Goal: Task Accomplishment & Management: Manage account settings

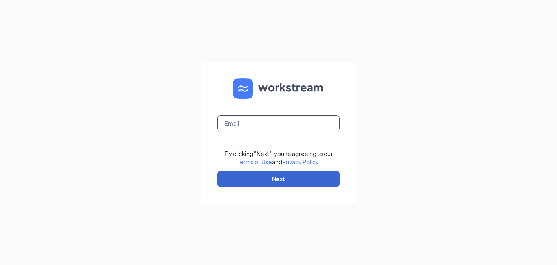
type input "[EMAIL_ADDRESS][DOMAIN_NAME]"
click at [249, 180] on button "Next" at bounding box center [278, 179] width 122 height 16
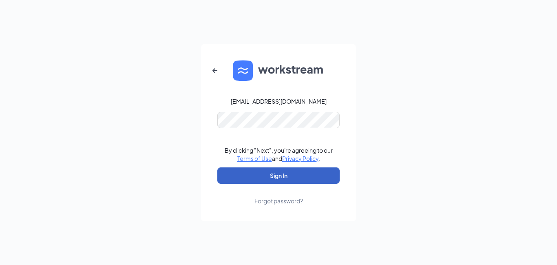
click at [287, 178] on button "Sign In" at bounding box center [278, 175] width 122 height 16
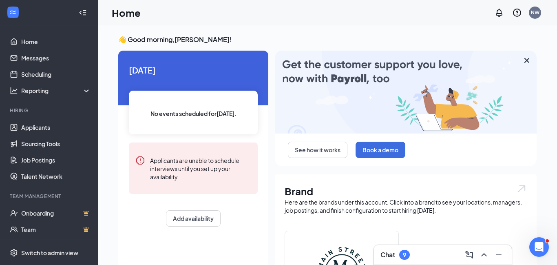
click at [202, 90] on div "[DATE] No events scheduled for [DATE] . Applicants are unable to schedule inter…" at bounding box center [193, 145] width 150 height 189
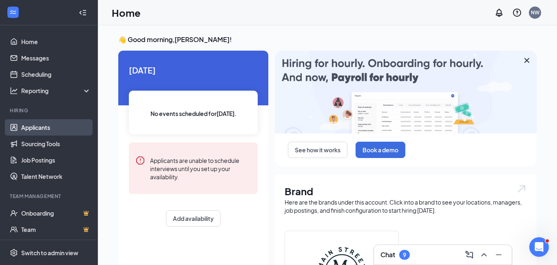
click at [42, 129] on link "Applicants" at bounding box center [56, 127] width 70 height 16
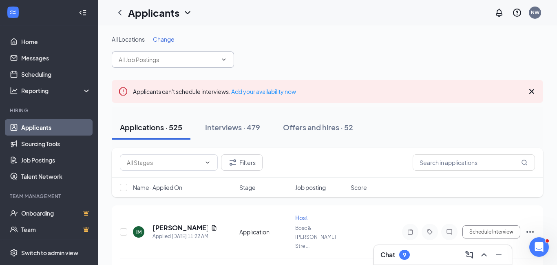
click at [224, 58] on icon "ChevronDown" at bounding box center [224, 59] width 7 height 7
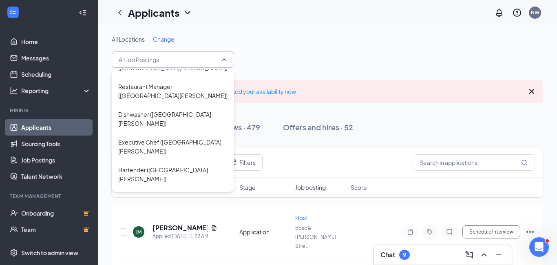
scroll to position [102, 0]
click at [167, 138] on div "Executive Chef ([GEOGRAPHIC_DATA][PERSON_NAME])" at bounding box center [172, 147] width 109 height 18
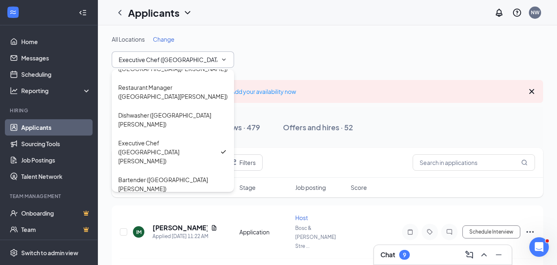
type input "Executive Chef ([GEOGRAPHIC_DATA][PERSON_NAME])"
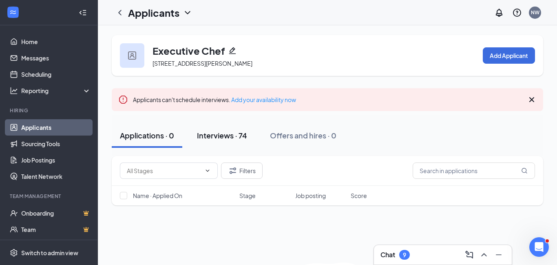
click at [211, 138] on div "Interviews · 74" at bounding box center [222, 135] width 50 height 10
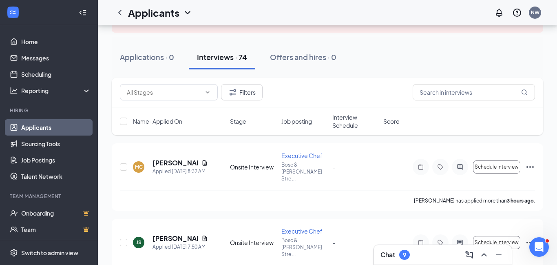
scroll to position [89, 0]
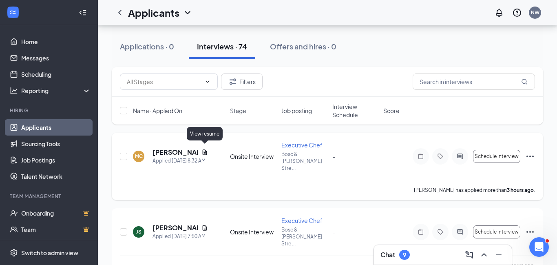
click at [206, 151] on icon "Document" at bounding box center [205, 151] width 4 height 5
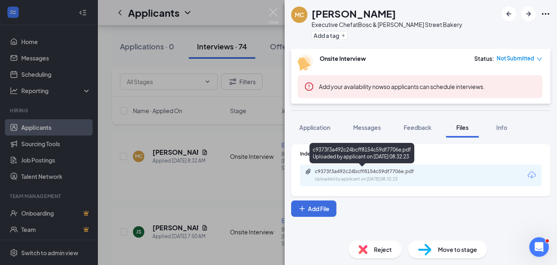
click at [389, 170] on div "c9373f3a492c24bcff8154c59df7706e.pdf" at bounding box center [372, 171] width 114 height 7
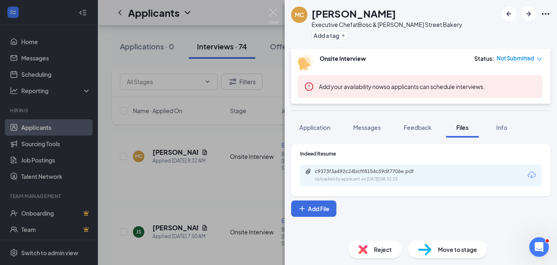
click at [378, 249] on span "Reject" at bounding box center [383, 249] width 18 height 9
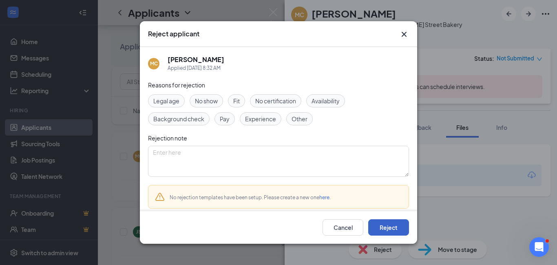
click at [386, 229] on button "Reject" at bounding box center [388, 227] width 41 height 16
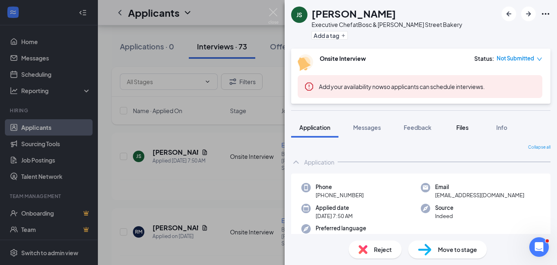
click at [467, 127] on span "Files" at bounding box center [462, 127] width 12 height 7
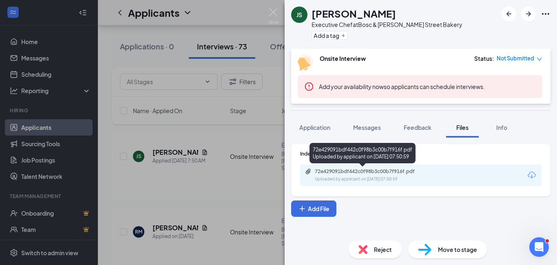
click at [387, 171] on div "72e429091bdf442c0f98b3c00b7f916f.pdf" at bounding box center [372, 171] width 114 height 7
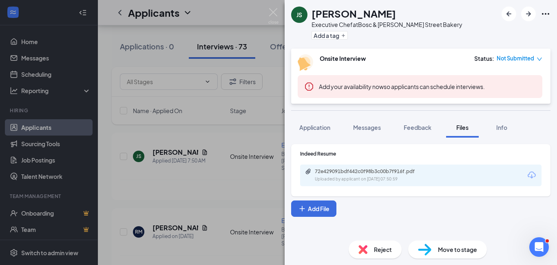
click at [277, 11] on img at bounding box center [273, 16] width 10 height 16
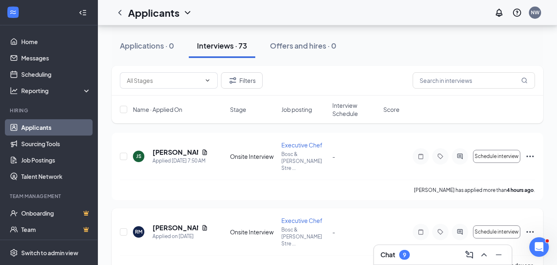
scroll to position [132, 0]
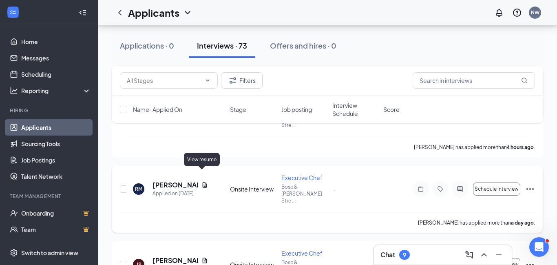
click at [203, 182] on icon "Document" at bounding box center [205, 184] width 4 height 5
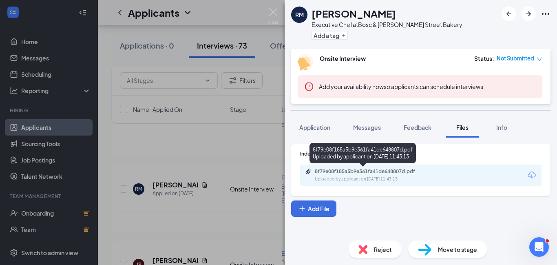
click at [423, 168] on div "8f79e08f185a5b9e361fa41de648807d.pdf" at bounding box center [372, 171] width 114 height 7
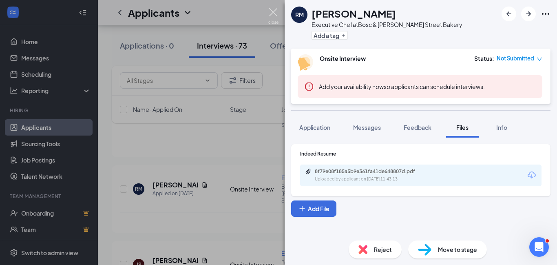
click at [275, 11] on img at bounding box center [273, 16] width 10 height 16
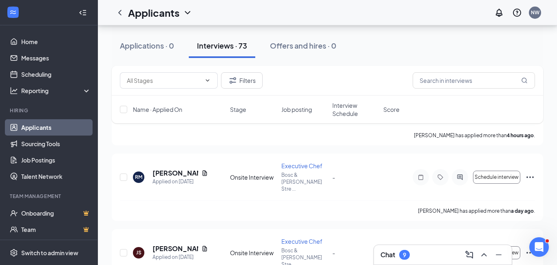
scroll to position [188, 0]
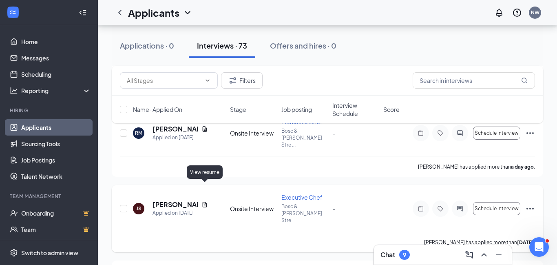
click at [204, 201] on icon "Document" at bounding box center [205, 204] width 7 height 7
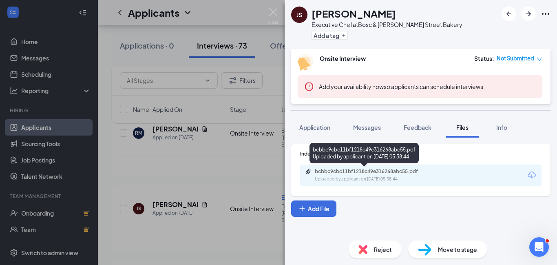
click at [380, 175] on div "bcbbc9cbc11bf1218c49e316268abc55.pdf Uploaded by applicant on [DATE] 05:38:44" at bounding box center [371, 175] width 132 height 14
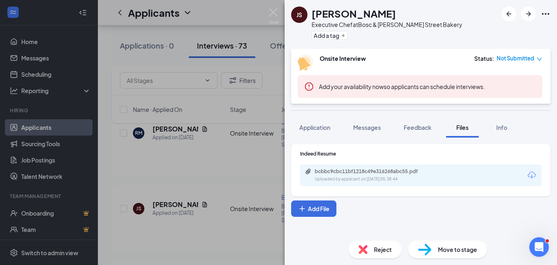
click at [368, 253] on div "Reject" at bounding box center [375, 249] width 53 height 18
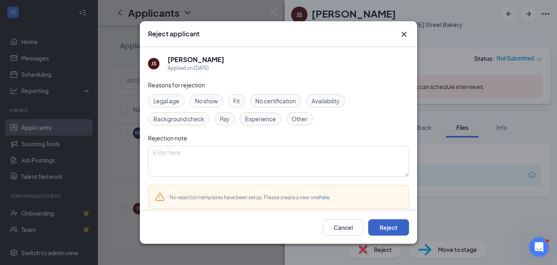
click at [384, 229] on button "Reject" at bounding box center [388, 227] width 41 height 16
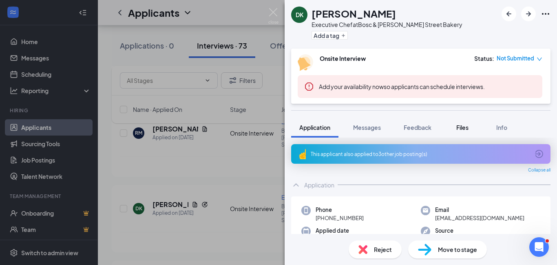
click at [463, 128] on span "Files" at bounding box center [462, 127] width 12 height 7
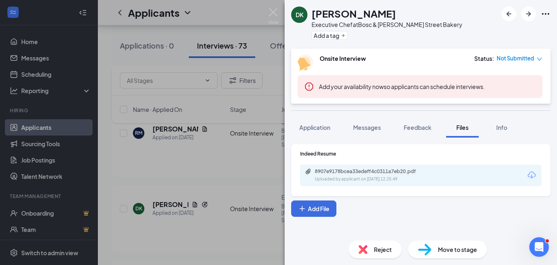
click at [409, 172] on div "8907e9178bcea33edeff4c0311a7eb20.pdf" at bounding box center [372, 171] width 114 height 7
click at [274, 13] on img at bounding box center [273, 16] width 10 height 16
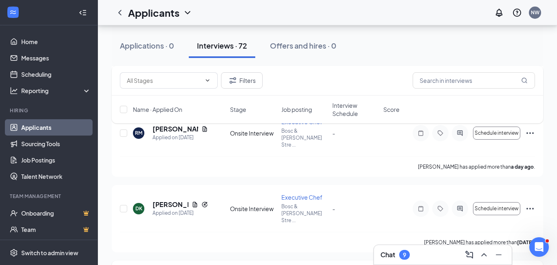
scroll to position [253, 0]
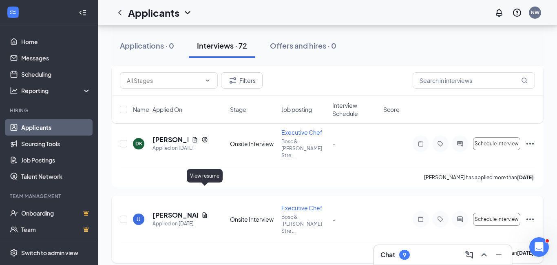
click at [206, 212] on icon "Document" at bounding box center [205, 215] width 7 height 7
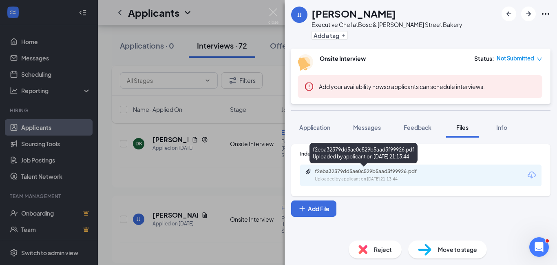
click at [377, 174] on div "f2eba32379dd5ae0c529b5aad3f99926.pdf" at bounding box center [372, 171] width 114 height 7
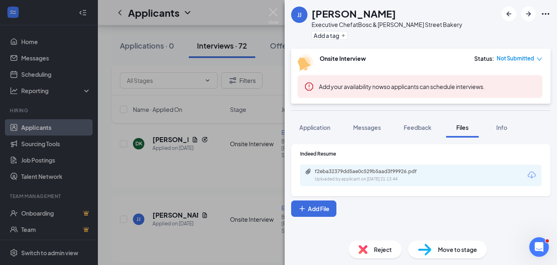
click at [390, 253] on span "Reject" at bounding box center [383, 249] width 18 height 9
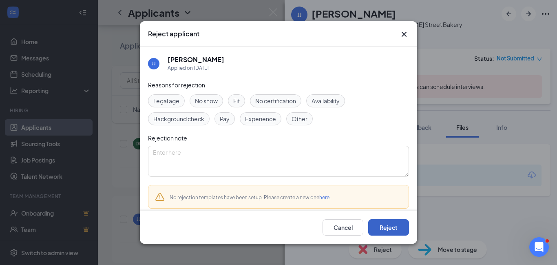
click at [390, 230] on button "Reject" at bounding box center [388, 227] width 41 height 16
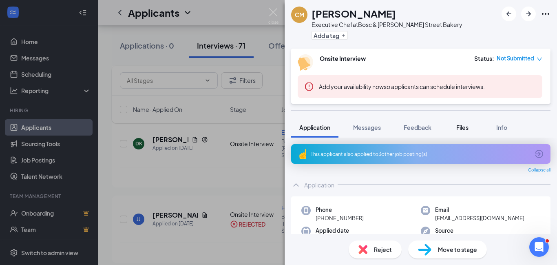
click at [461, 126] on span "Files" at bounding box center [462, 127] width 12 height 7
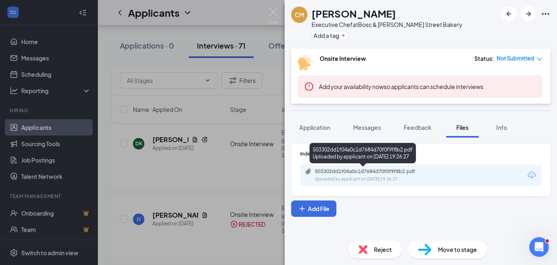
click at [397, 178] on div "Uploaded by applicant on [DATE] 19:26:27" at bounding box center [376, 179] width 122 height 7
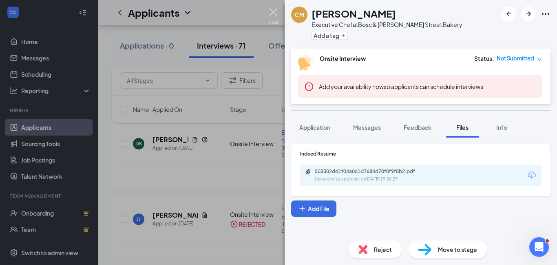
click at [273, 12] on img at bounding box center [273, 16] width 10 height 16
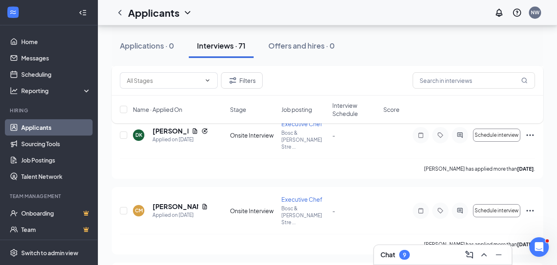
scroll to position [261, 0]
click at [205, 203] on icon "Document" at bounding box center [205, 206] width 7 height 7
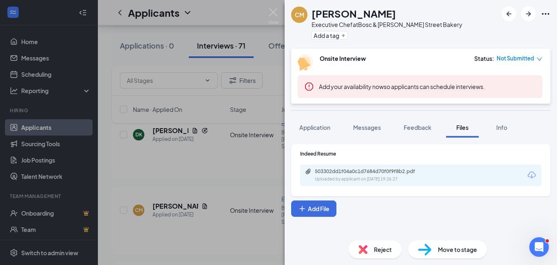
click at [400, 179] on div "Uploaded by applicant on [DATE] 19:26:27" at bounding box center [376, 179] width 122 height 7
click at [374, 253] on span "Reject" at bounding box center [383, 249] width 18 height 9
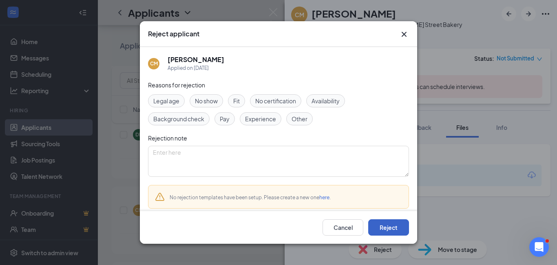
click at [391, 229] on button "Reject" at bounding box center [388, 227] width 41 height 16
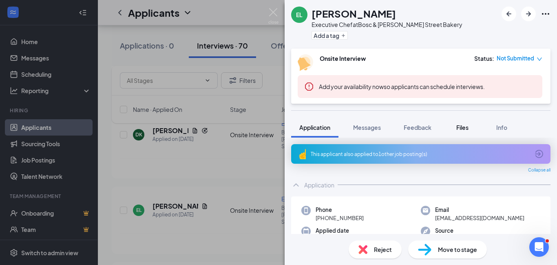
click at [463, 130] on span "Files" at bounding box center [462, 127] width 12 height 7
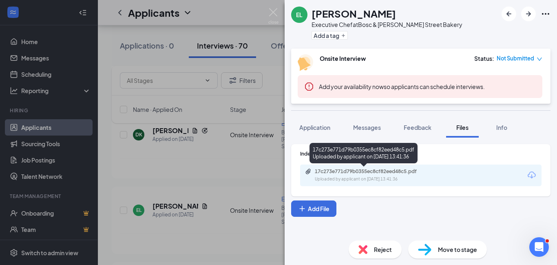
click at [408, 175] on div "17c273e771d79b0355ec8cf82eed48c5.pdf Uploaded by applicant on [DATE] 13:41:36" at bounding box center [371, 175] width 132 height 14
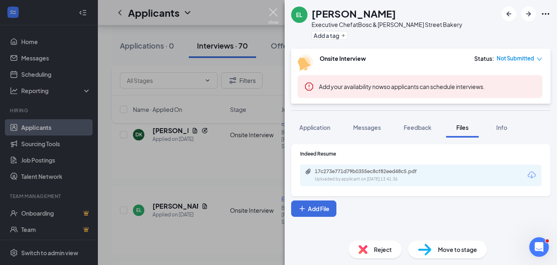
click at [273, 14] on img at bounding box center [273, 16] width 10 height 16
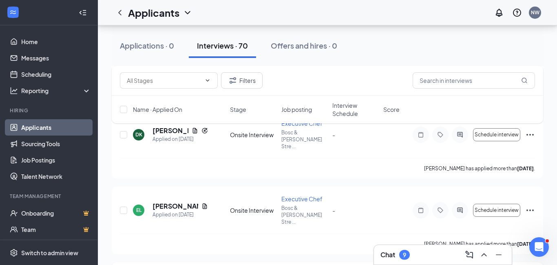
scroll to position [301, 0]
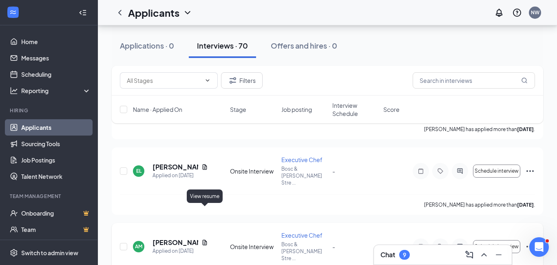
click at [204, 239] on icon "Document" at bounding box center [205, 242] width 7 height 7
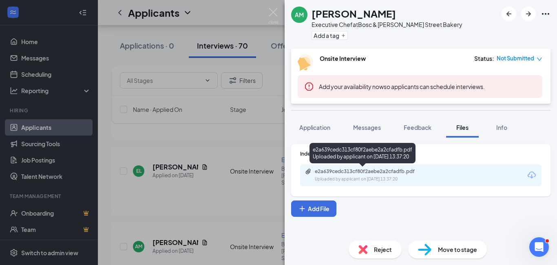
click at [343, 173] on div "e2a639cedc313cf80f2aebe2a2cfadfb.pdf" at bounding box center [372, 171] width 114 height 7
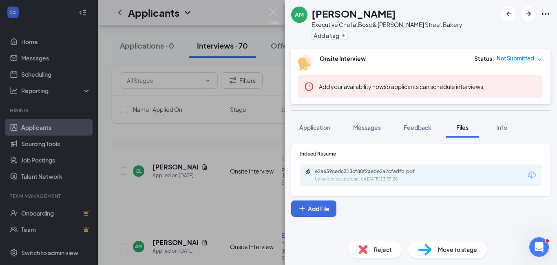
click at [380, 251] on span "Reject" at bounding box center [383, 249] width 18 height 9
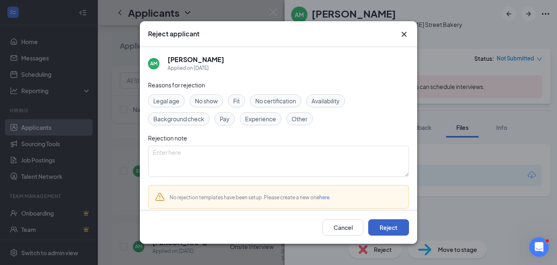
click at [387, 229] on button "Reject" at bounding box center [388, 227] width 41 height 16
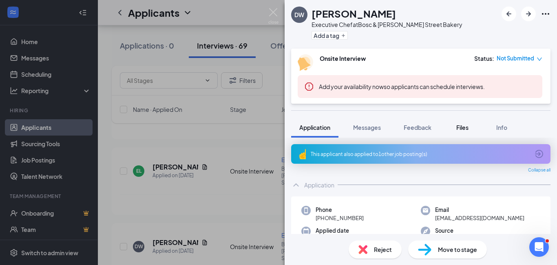
click at [464, 131] on span "Files" at bounding box center [462, 127] width 12 height 7
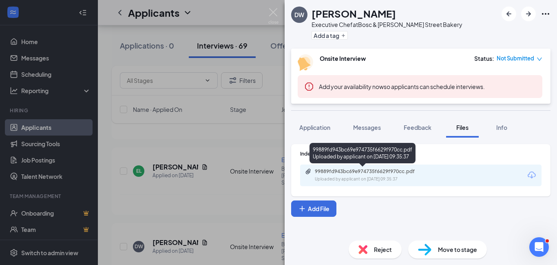
click at [421, 179] on div "Uploaded by applicant on [DATE] 09:35:37" at bounding box center [376, 179] width 122 height 7
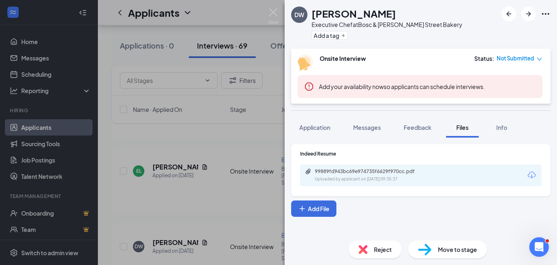
click at [275, 13] on img at bounding box center [273, 16] width 10 height 16
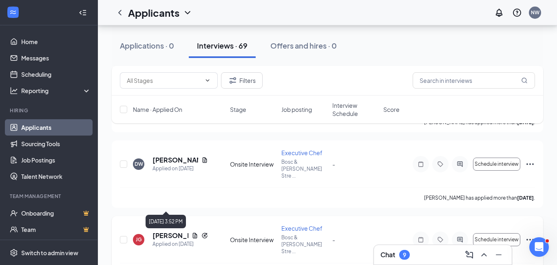
scroll to position [386, 0]
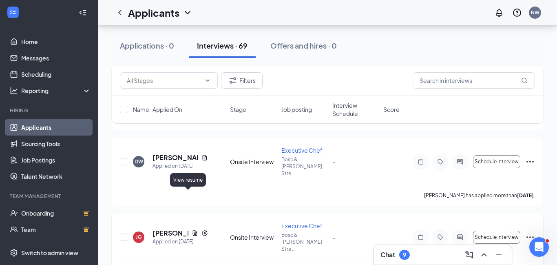
click at [192, 230] on icon "Document" at bounding box center [195, 233] width 7 height 7
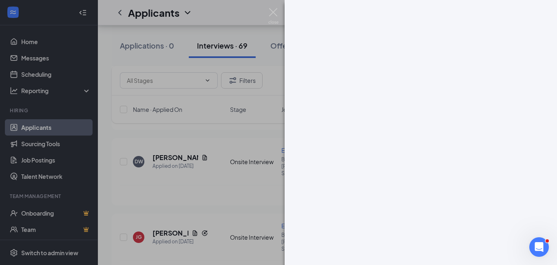
click at [349, 98] on div at bounding box center [421, 132] width 273 height 265
click at [271, 12] on img at bounding box center [273, 16] width 10 height 16
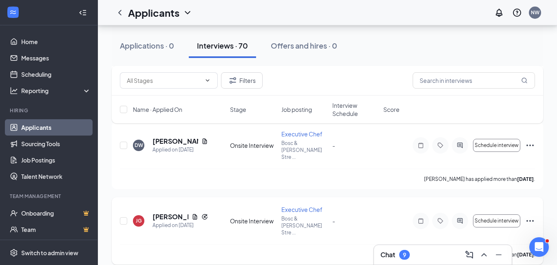
scroll to position [526, 0]
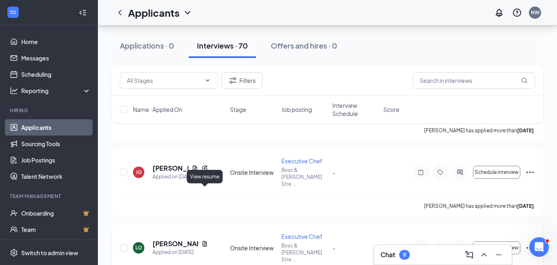
click at [205, 240] on icon "Document" at bounding box center [205, 243] width 7 height 7
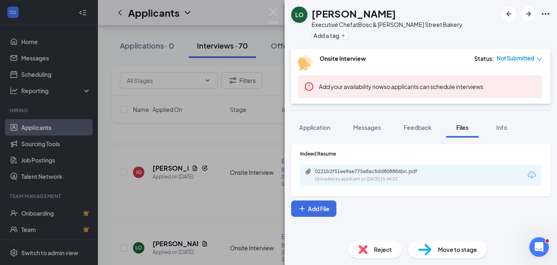
click at [356, 172] on div "0221b2f51ee9ae775a8ac5dd808884bc.pdf" at bounding box center [372, 171] width 114 height 7
